Goal: Task Accomplishment & Management: Complete application form

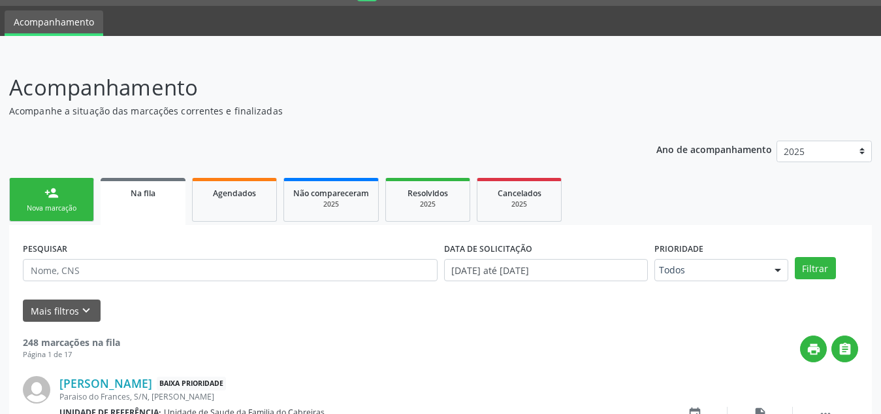
scroll to position [36, 0]
click at [68, 203] on div "Nova marcação" at bounding box center [51, 208] width 65 height 10
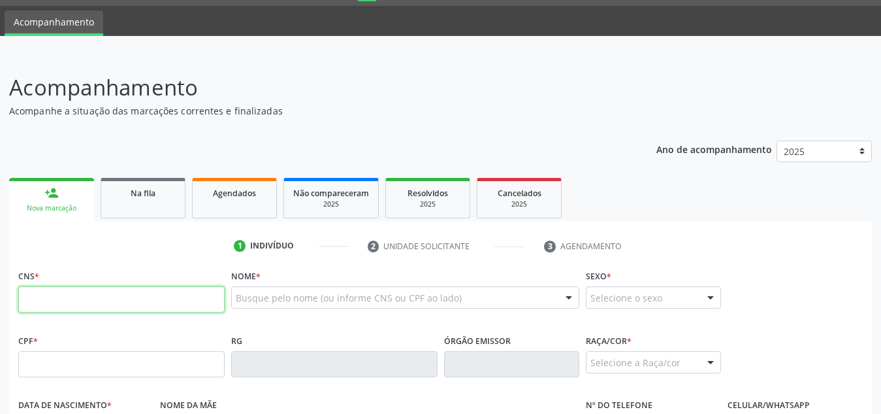
click at [110, 293] on input "text" at bounding box center [121, 299] width 206 height 26
paste input "700 5029 2610 3352"
type input "700 5029 2610 3352"
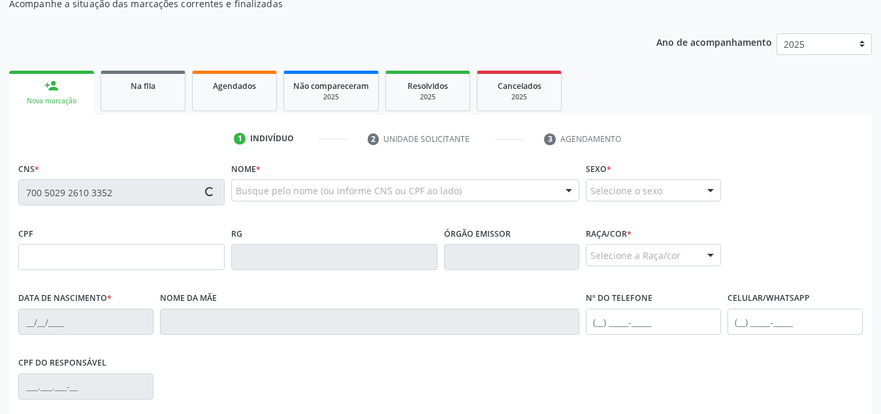
scroll to position [161, 0]
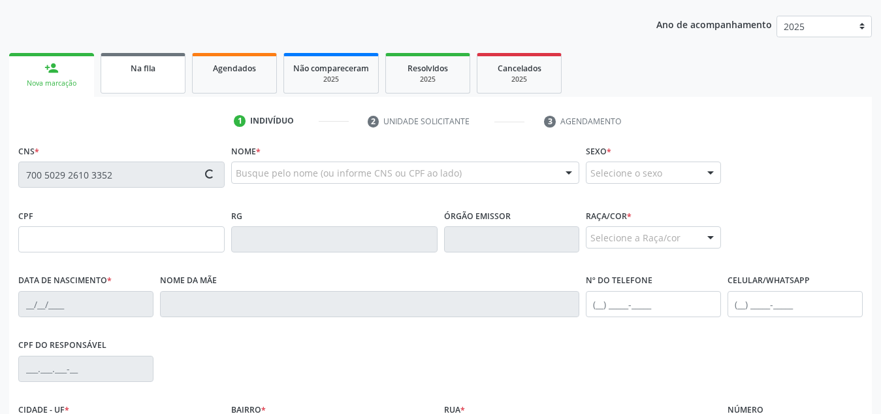
type input "103.759.194-14"
type input "[DATE]"
type input "[PERSON_NAME]"
type input "[PHONE_NUMBER]"
type input "S/N"
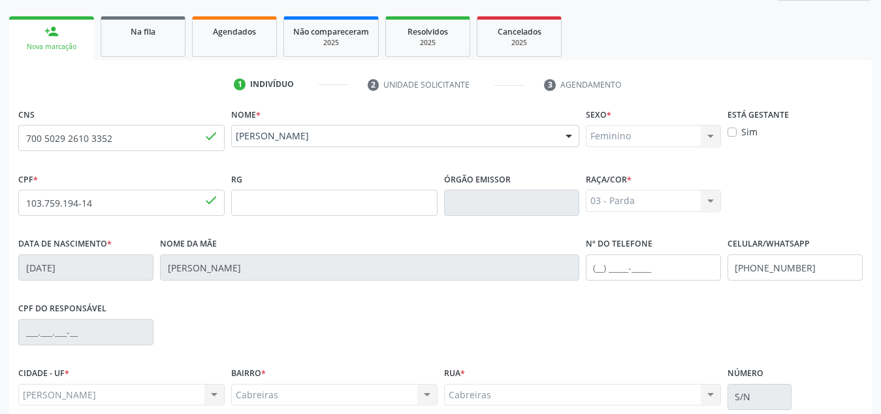
scroll to position [198, 0]
click at [355, 155] on div "Nome * [PERSON_NAME] [PERSON_NAME] Pantano CNS: 700 5029 2610 3352 CPF: 103.759…" at bounding box center [405, 136] width 355 height 65
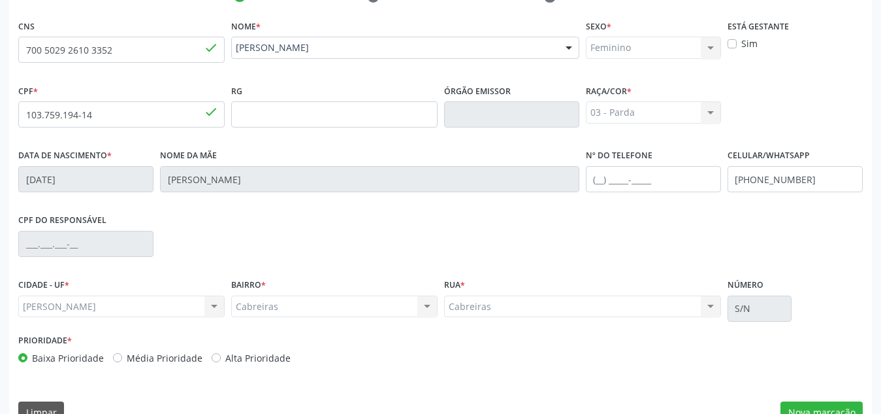
scroll to position [313, 0]
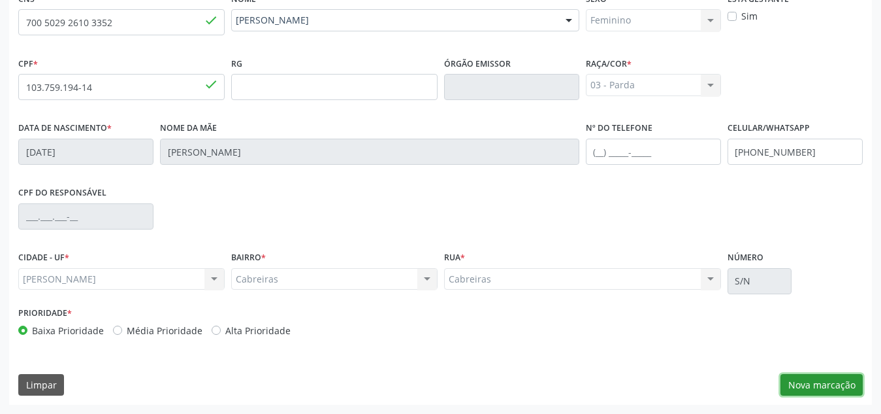
click at [805, 391] on button "Nova marcação" at bounding box center [822, 385] width 82 height 22
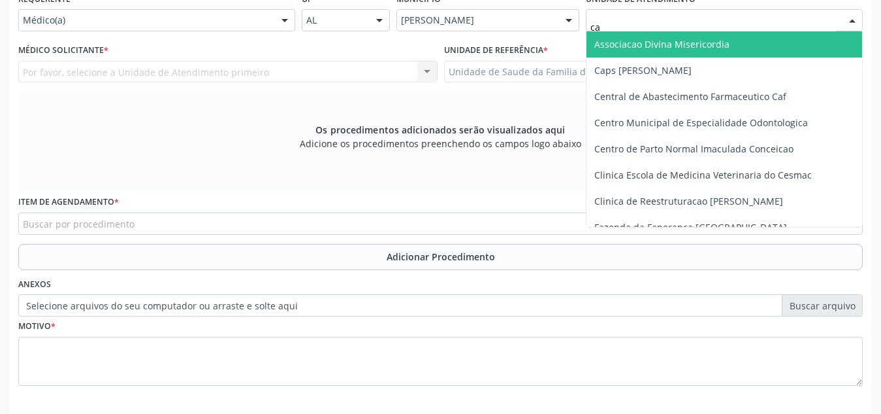
type input "cab"
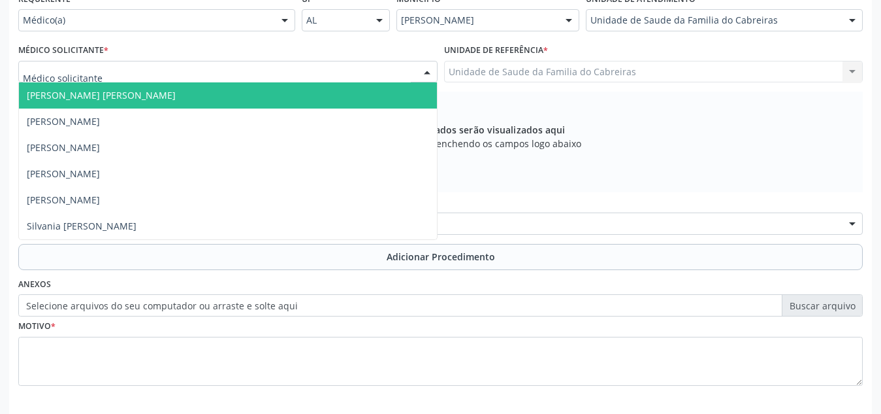
click at [277, 71] on div at bounding box center [227, 72] width 419 height 22
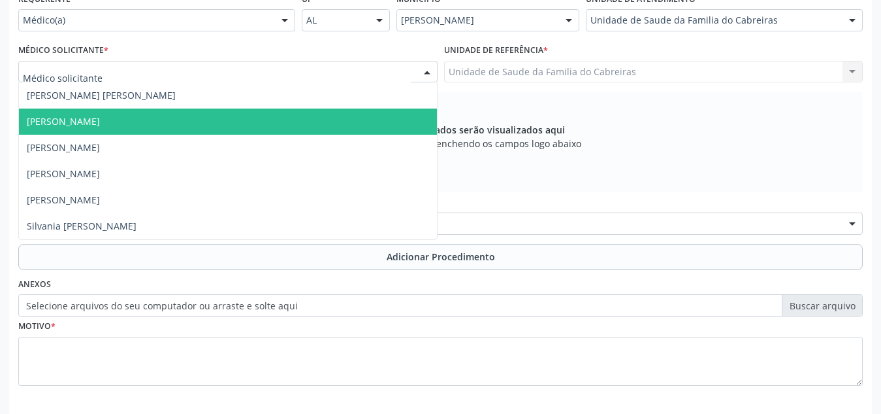
scroll to position [371, 0]
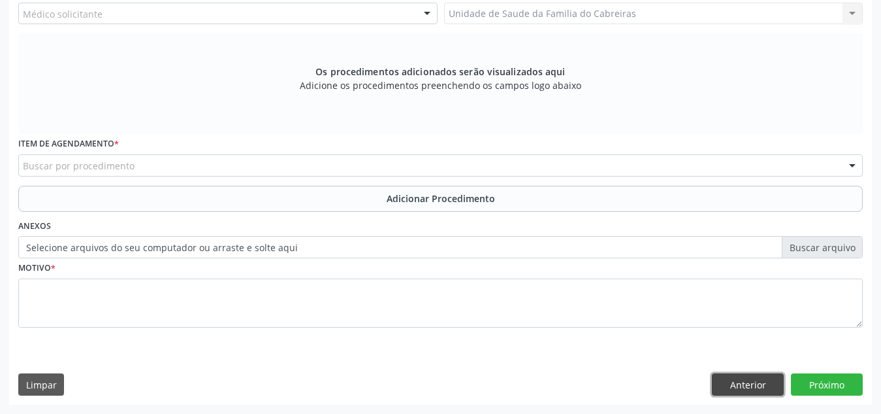
click at [756, 382] on button "Anterior" at bounding box center [748, 384] width 72 height 22
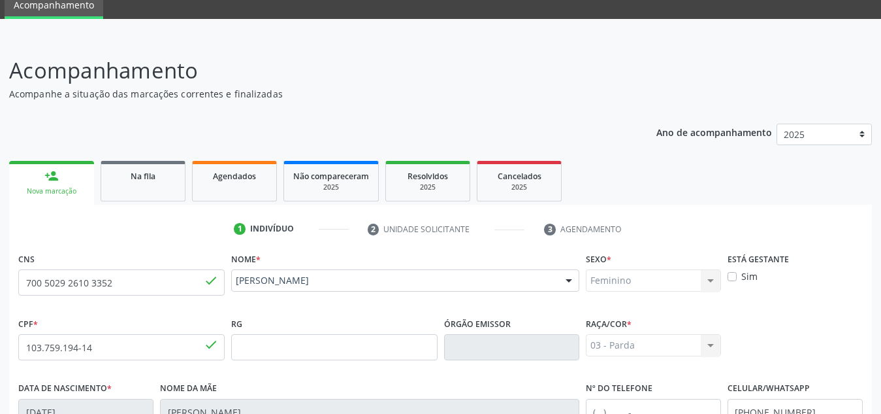
scroll to position [0, 0]
